Goal: Find specific page/section: Find specific page/section

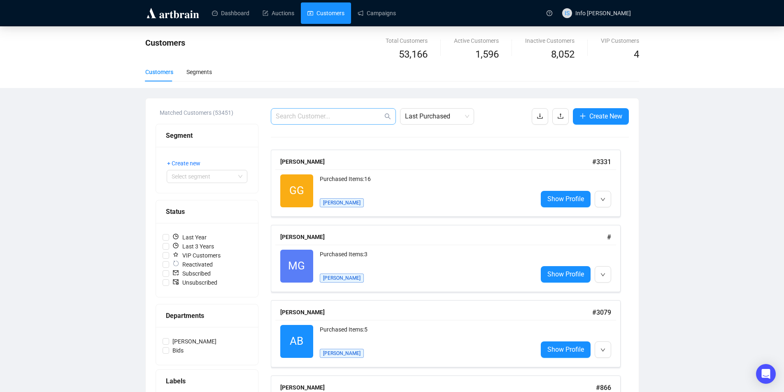
click at [304, 123] on span at bounding box center [333, 116] width 125 height 16
paste input "[PERSON_NAME]"
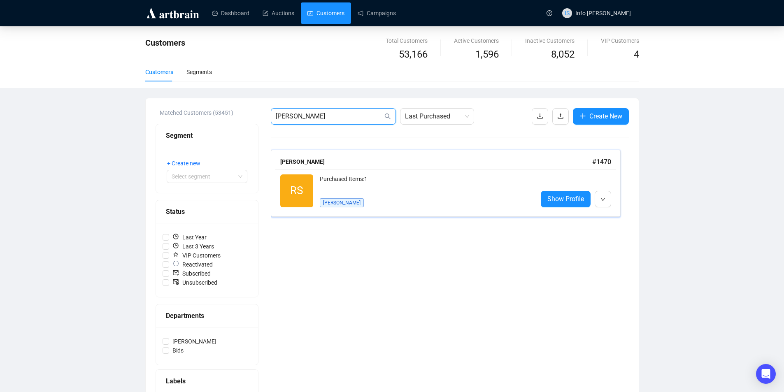
type input "[PERSON_NAME]"
click at [385, 186] on div "Purchased Items: 1" at bounding box center [425, 183] width 211 height 16
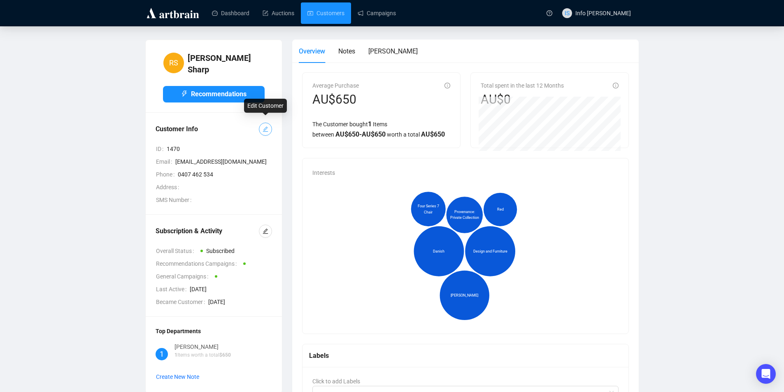
click at [263, 126] on icon "edit" at bounding box center [266, 129] width 6 height 6
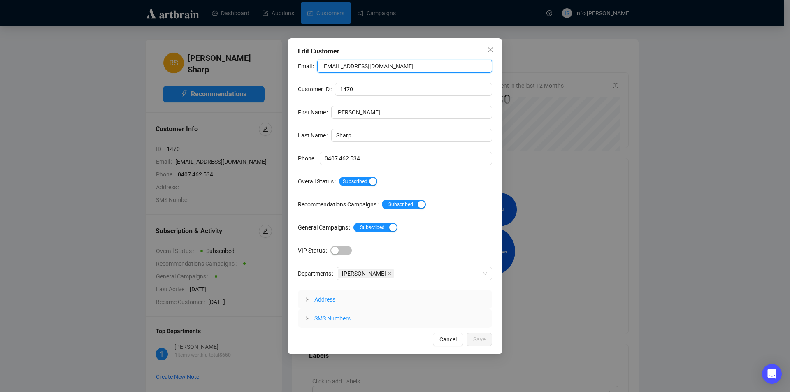
click at [363, 61] on input "[EMAIL_ADDRESS][DOMAIN_NAME]" at bounding box center [404, 66] width 175 height 13
paste input "text"
type input "[EMAIL_ADDRESS][DOMAIN_NAME]"
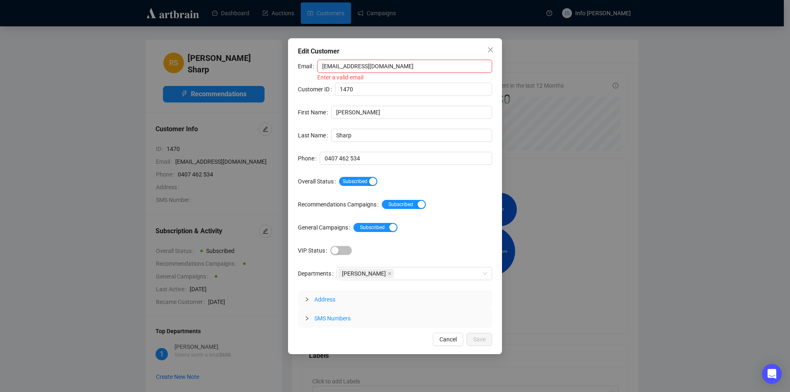
click at [322, 65] on input "[EMAIL_ADDRESS][DOMAIN_NAME]" at bounding box center [404, 66] width 175 height 13
click at [488, 215] on div "Email [EMAIL_ADDRESS][DOMAIN_NAME] Enter a valid email Customer ID 1470 First N…" at bounding box center [395, 194] width 194 height 268
click at [395, 299] on span "Address" at bounding box center [400, 299] width 171 height 9
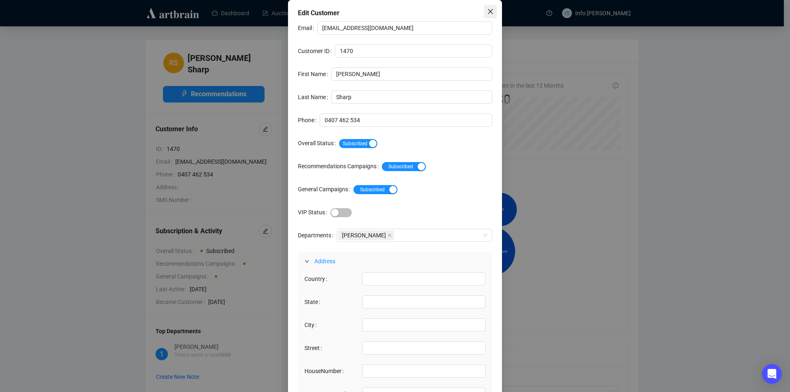
click at [487, 10] on icon "close" at bounding box center [490, 11] width 7 height 7
